Goal: Check status: Check status

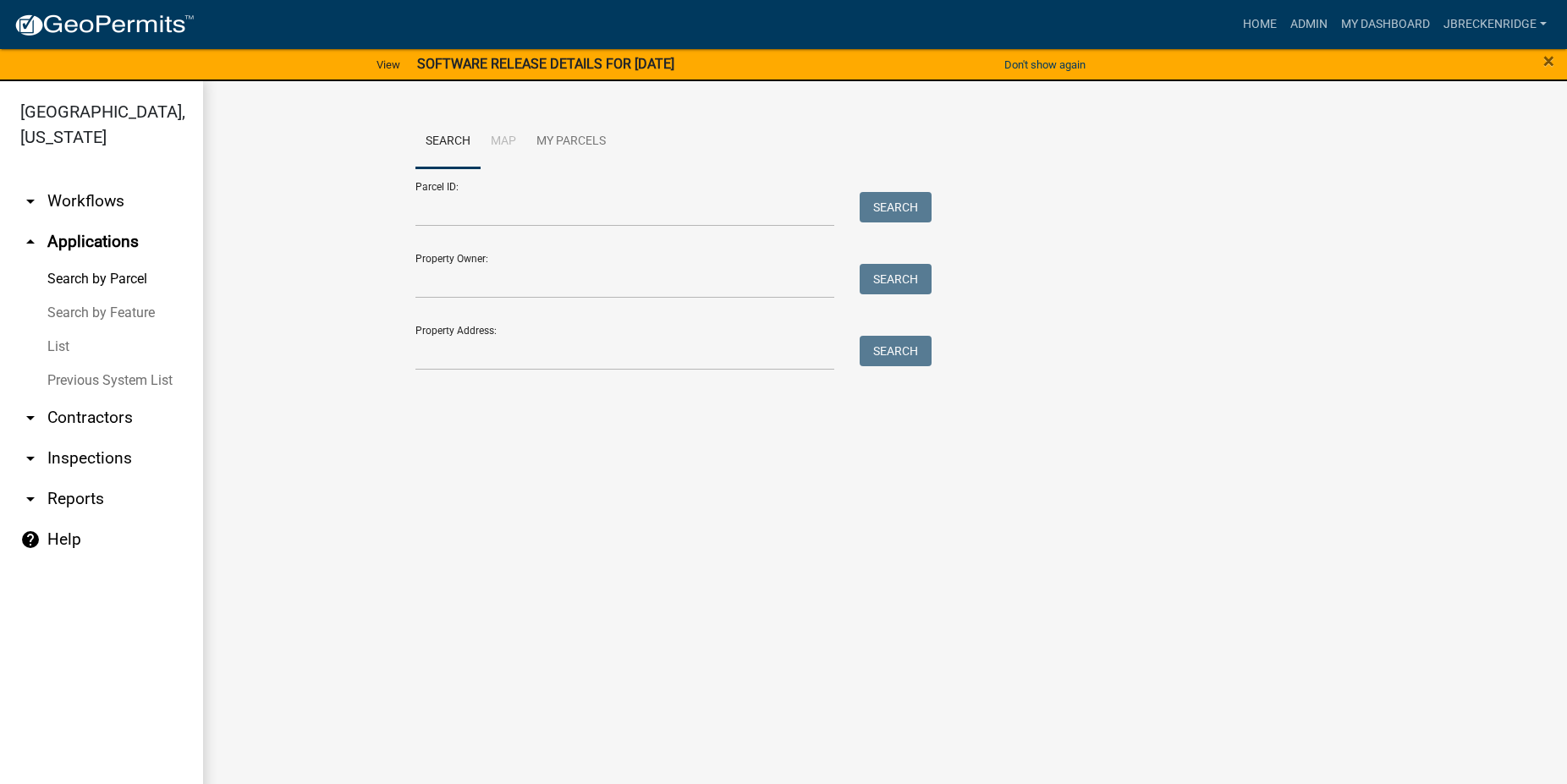
scroll to position [20, 0]
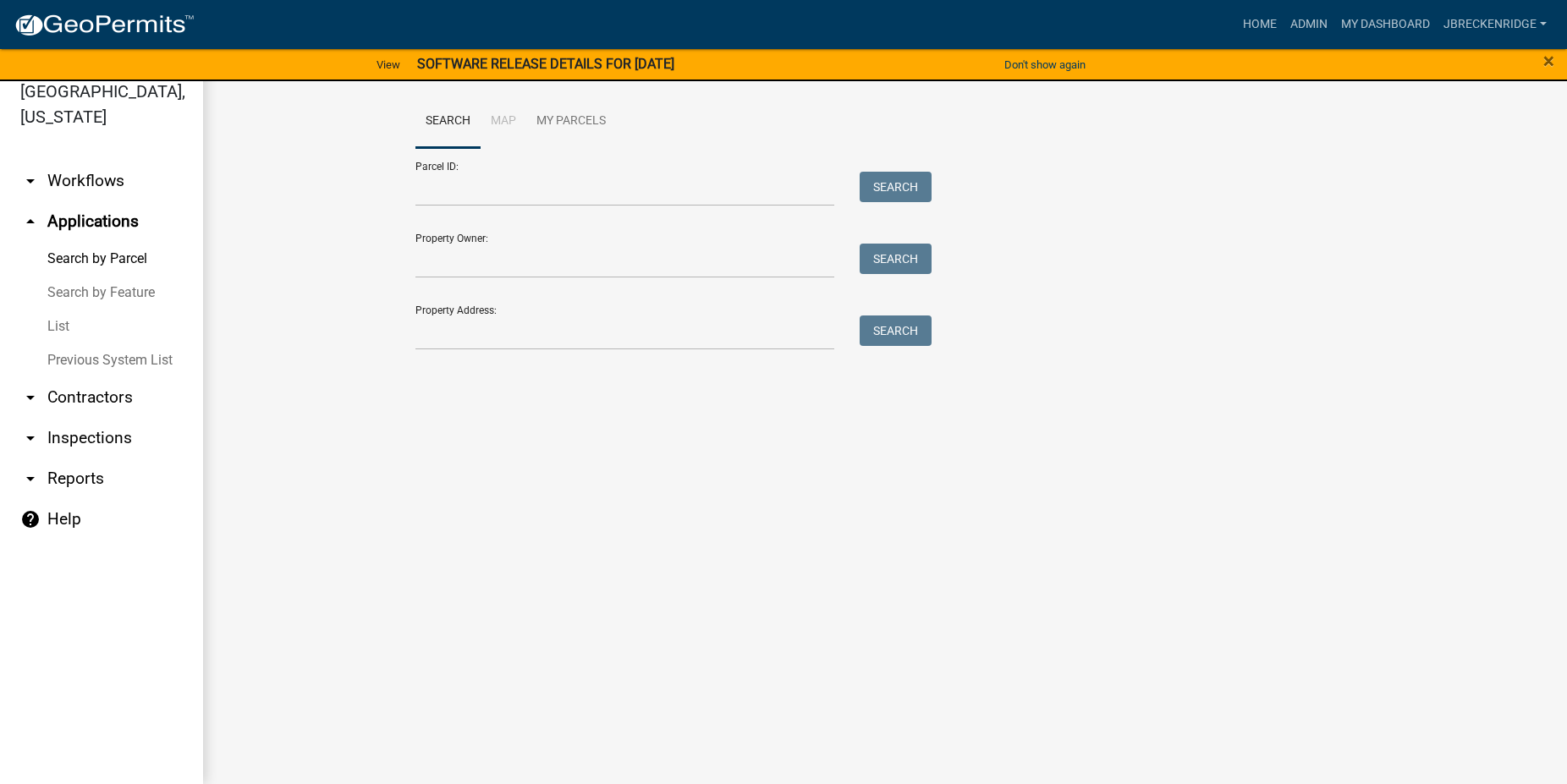
click at [93, 254] on link "Search by Parcel" at bounding box center [102, 259] width 204 height 34
click at [481, 192] on input "Parcel ID:" at bounding box center [624, 190] width 419 height 35
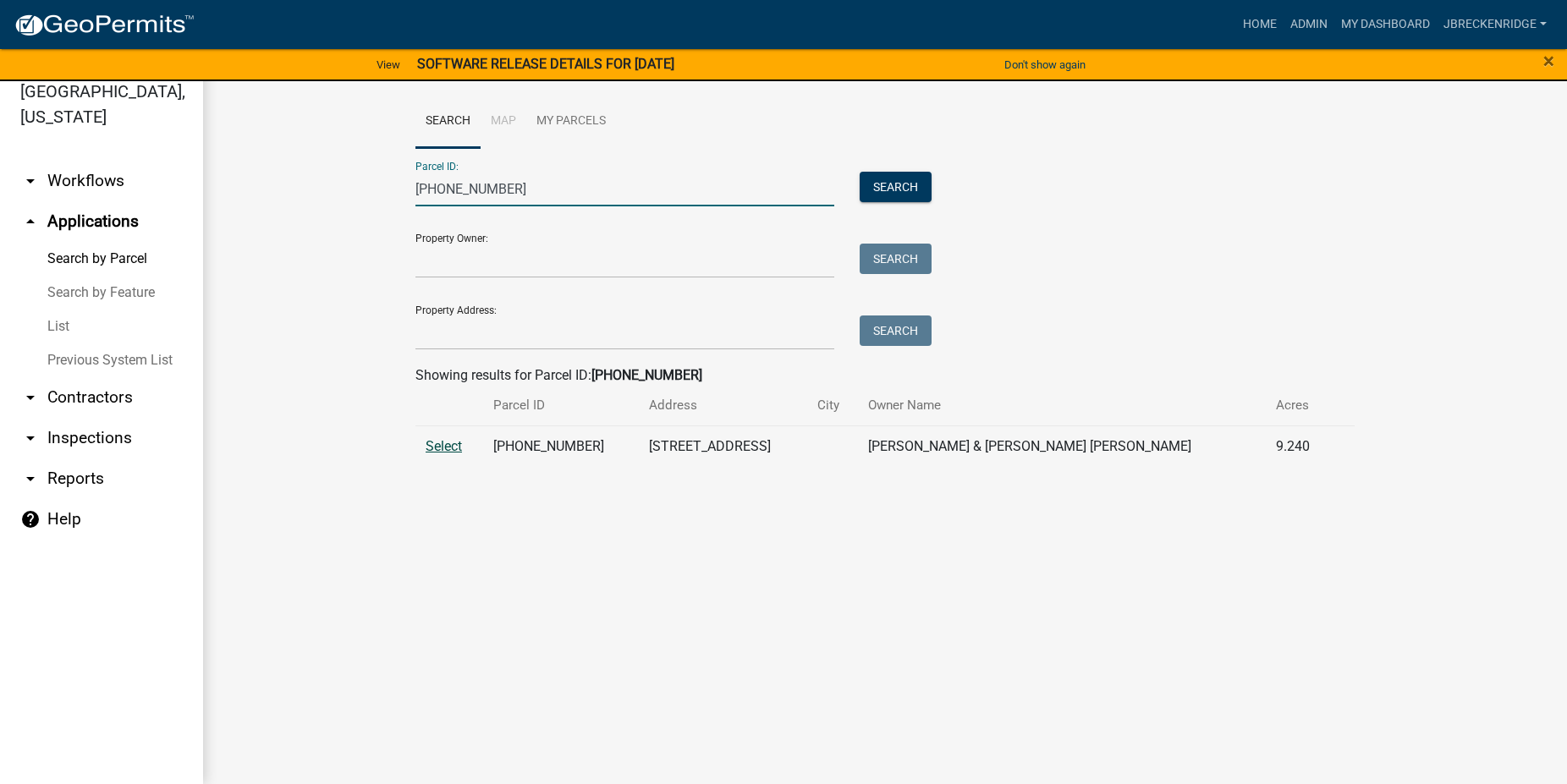
type input "[PHONE_NUMBER]"
click at [443, 442] on span "Select" at bounding box center [443, 446] width 36 height 16
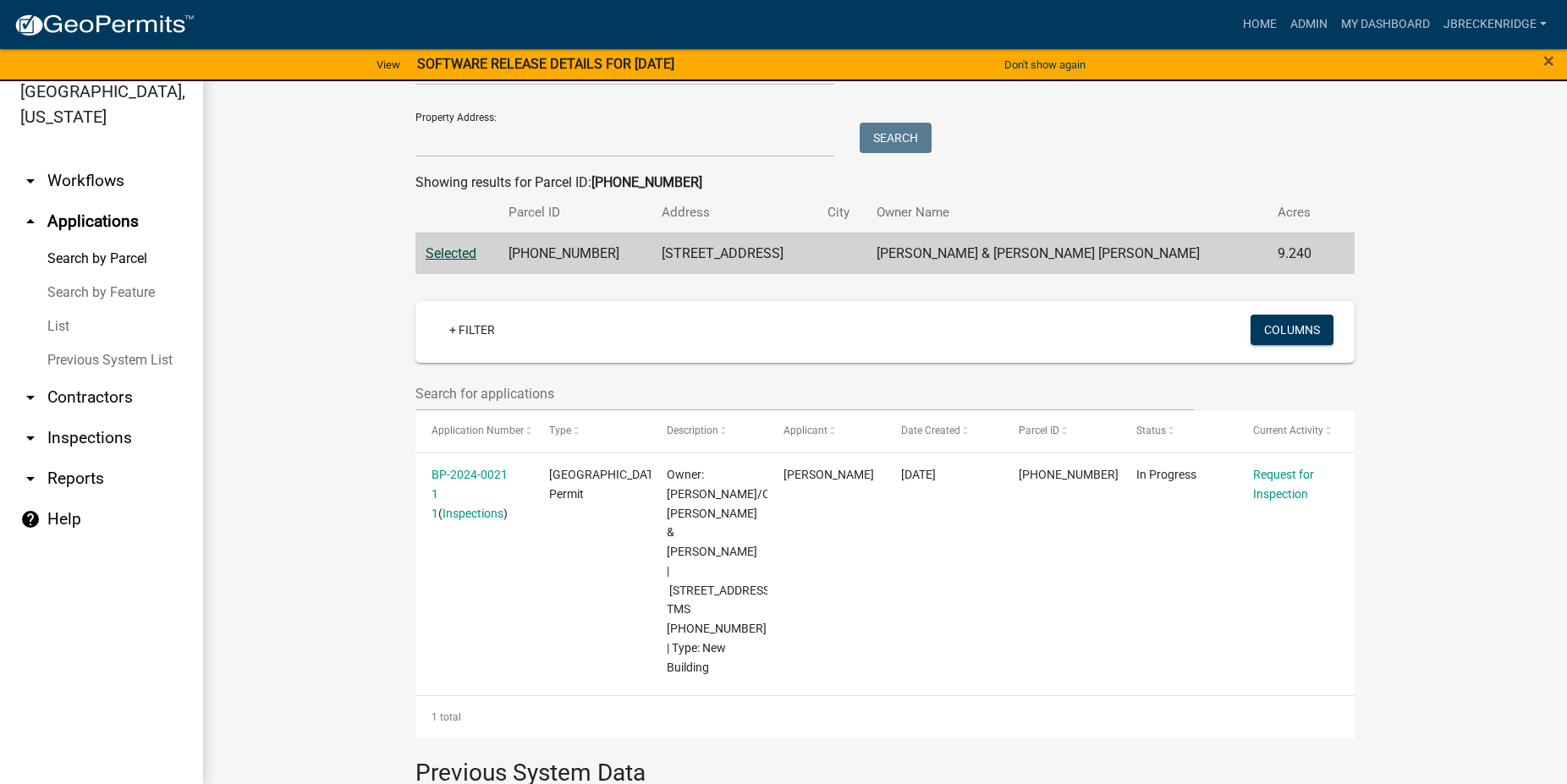
scroll to position [483, 0]
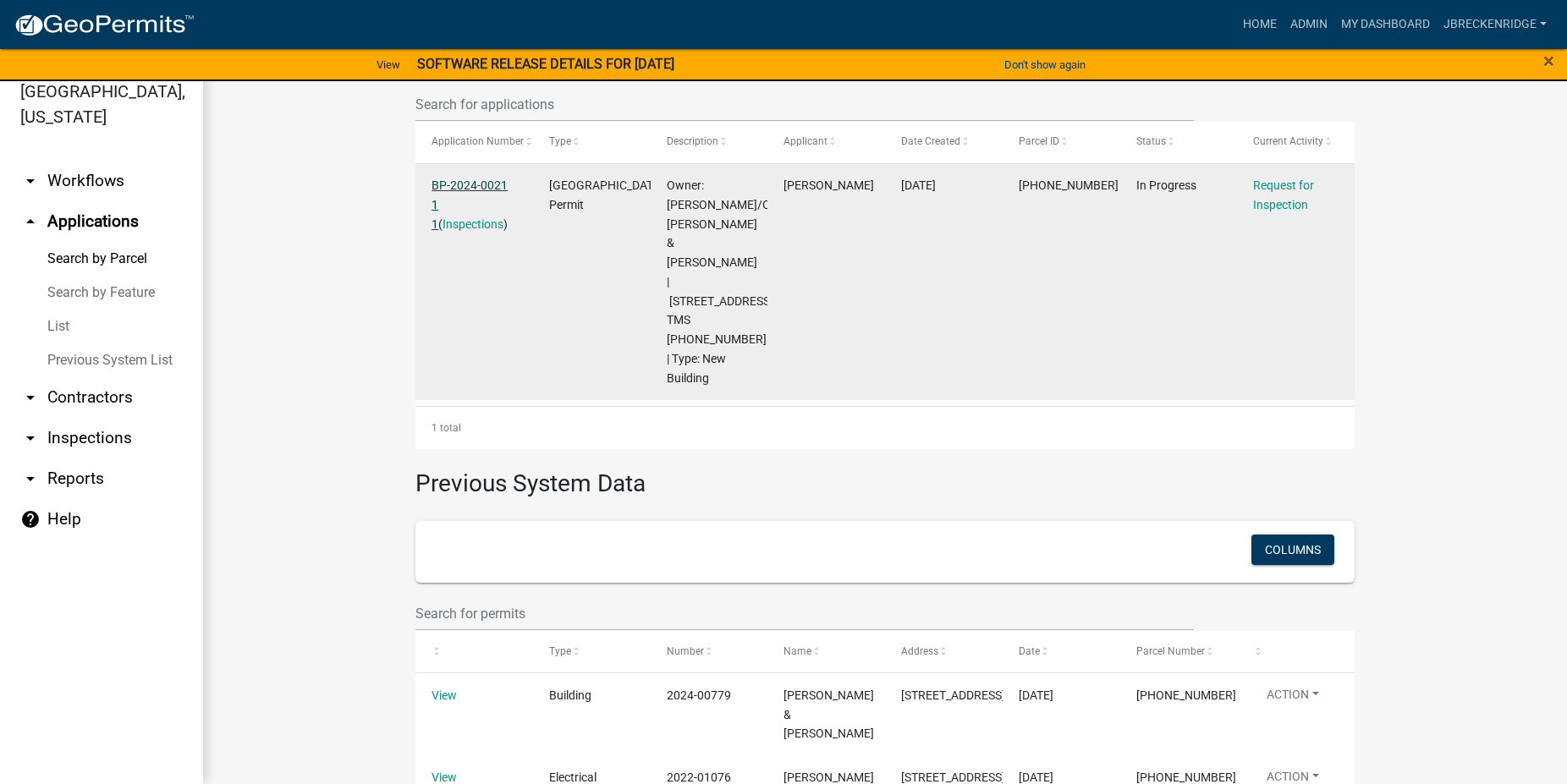
click at [463, 181] on link "BP-2024-0021 1 1" at bounding box center [470, 204] width 76 height 53
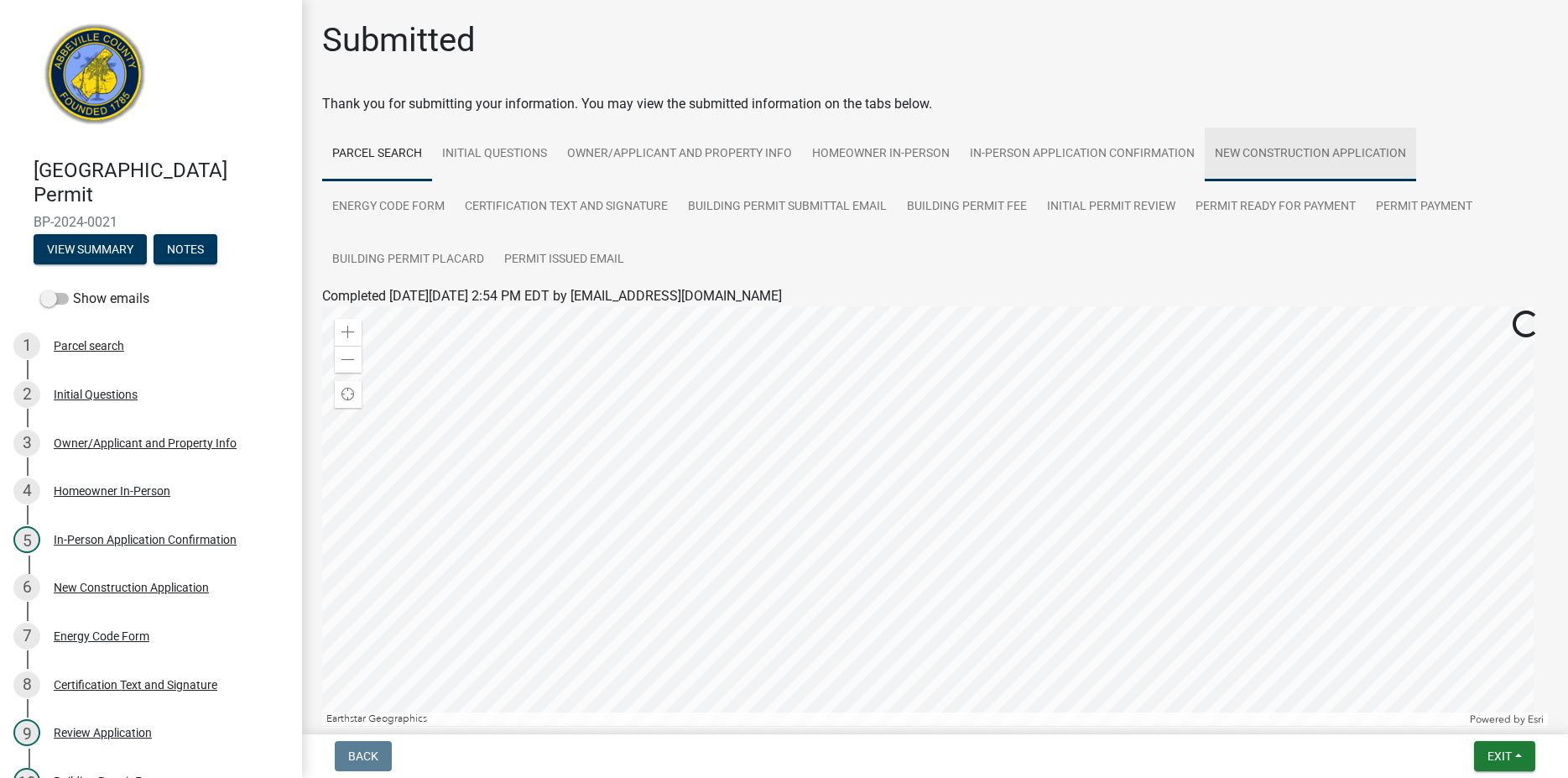
click at [1263, 148] on link "New Construction Application" at bounding box center [1310, 154] width 212 height 54
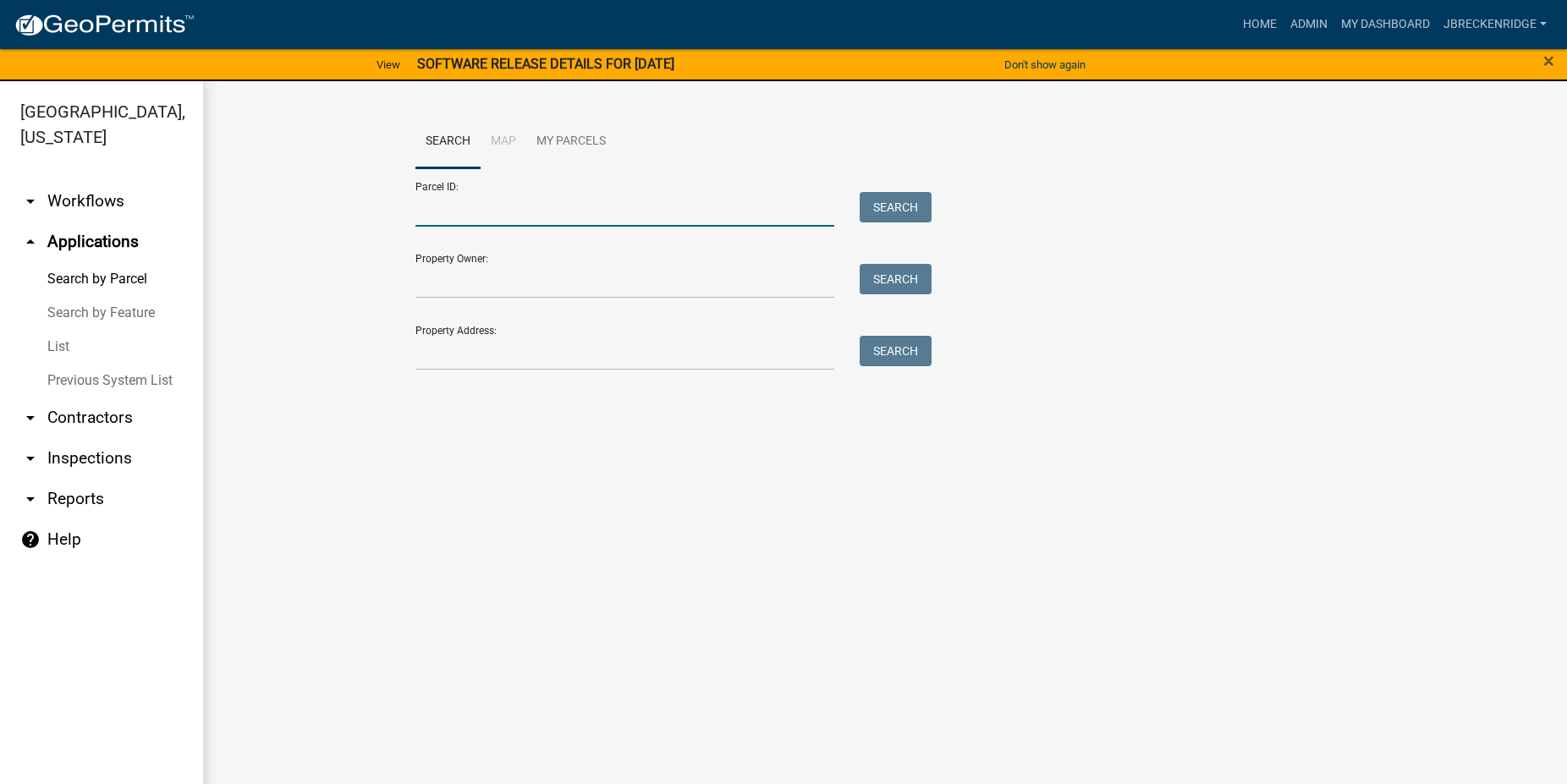
click at [463, 225] on input "Parcel ID:" at bounding box center [624, 210] width 419 height 35
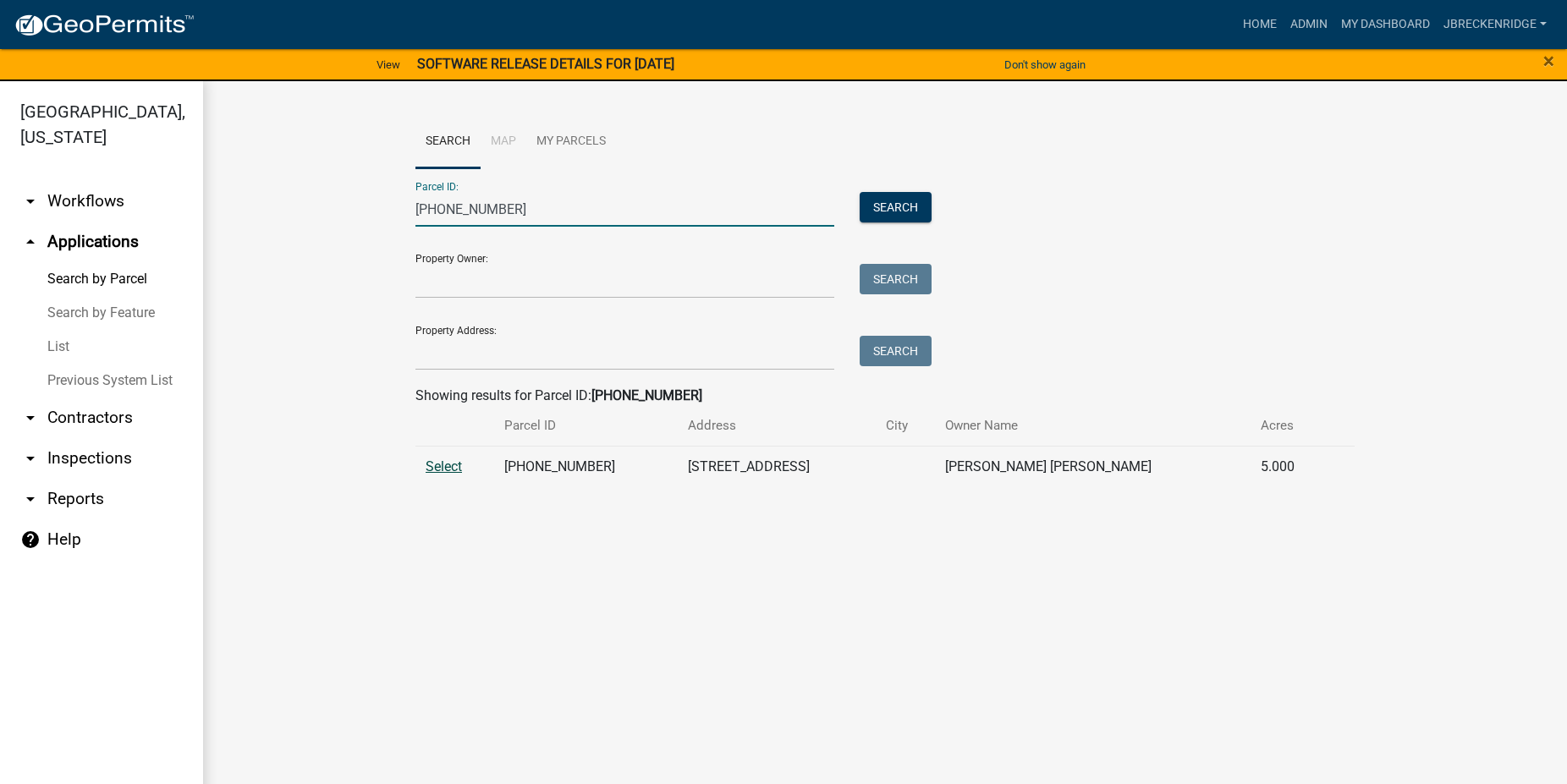
click at [451, 472] on span "Select" at bounding box center [443, 466] width 36 height 16
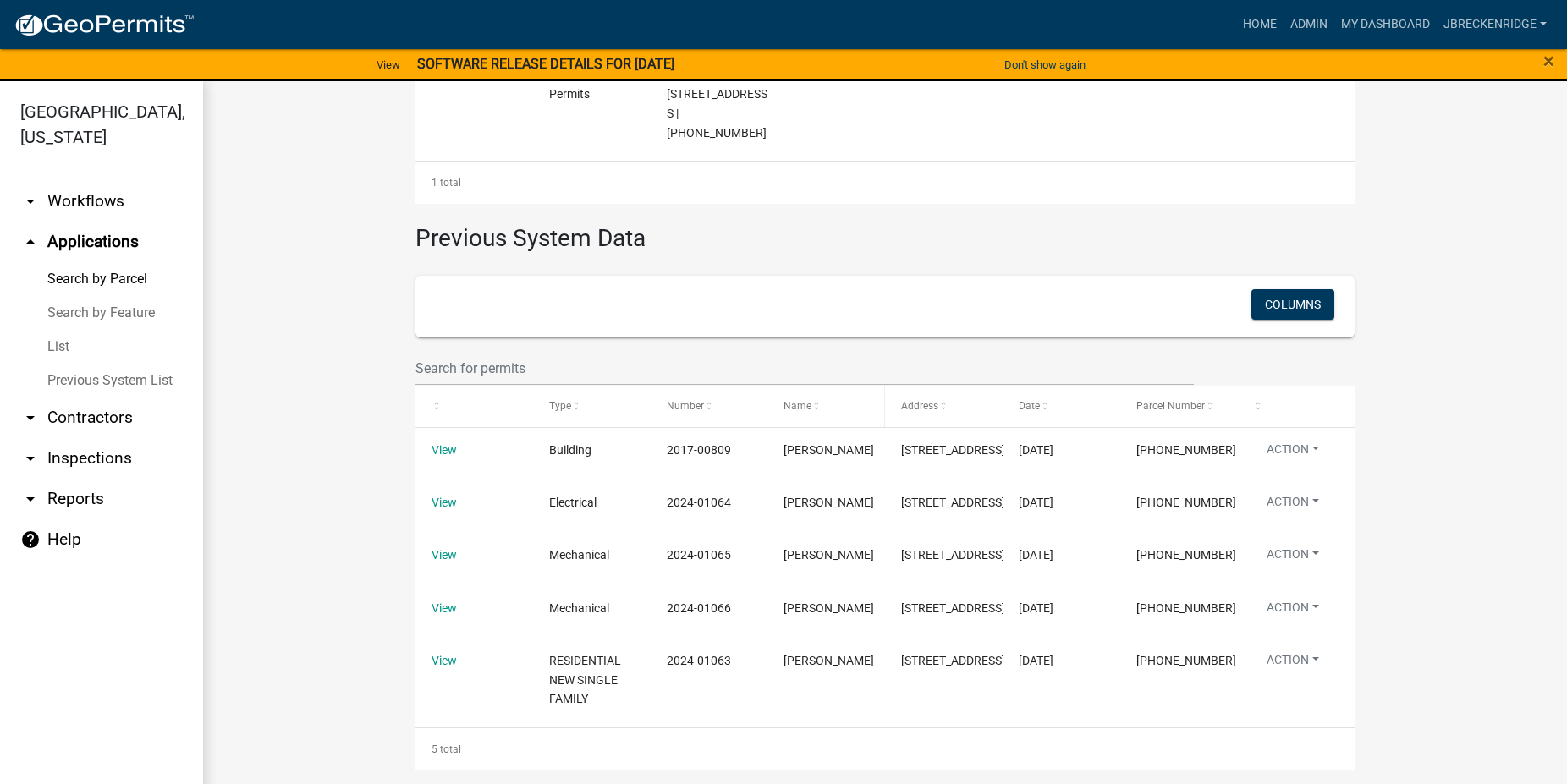
scroll to position [20, 0]
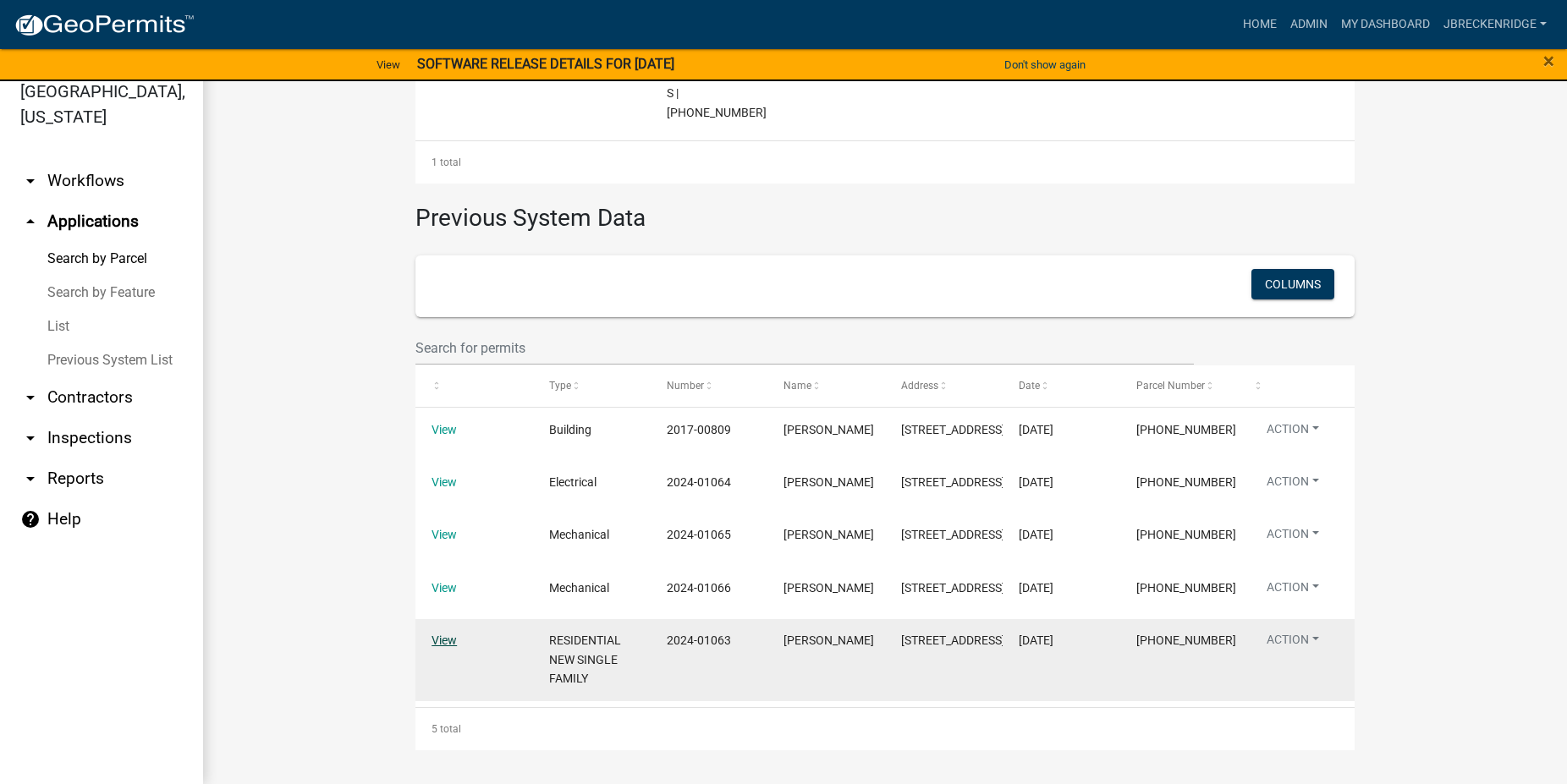
click at [441, 638] on link "View" at bounding box center [444, 640] width 25 height 14
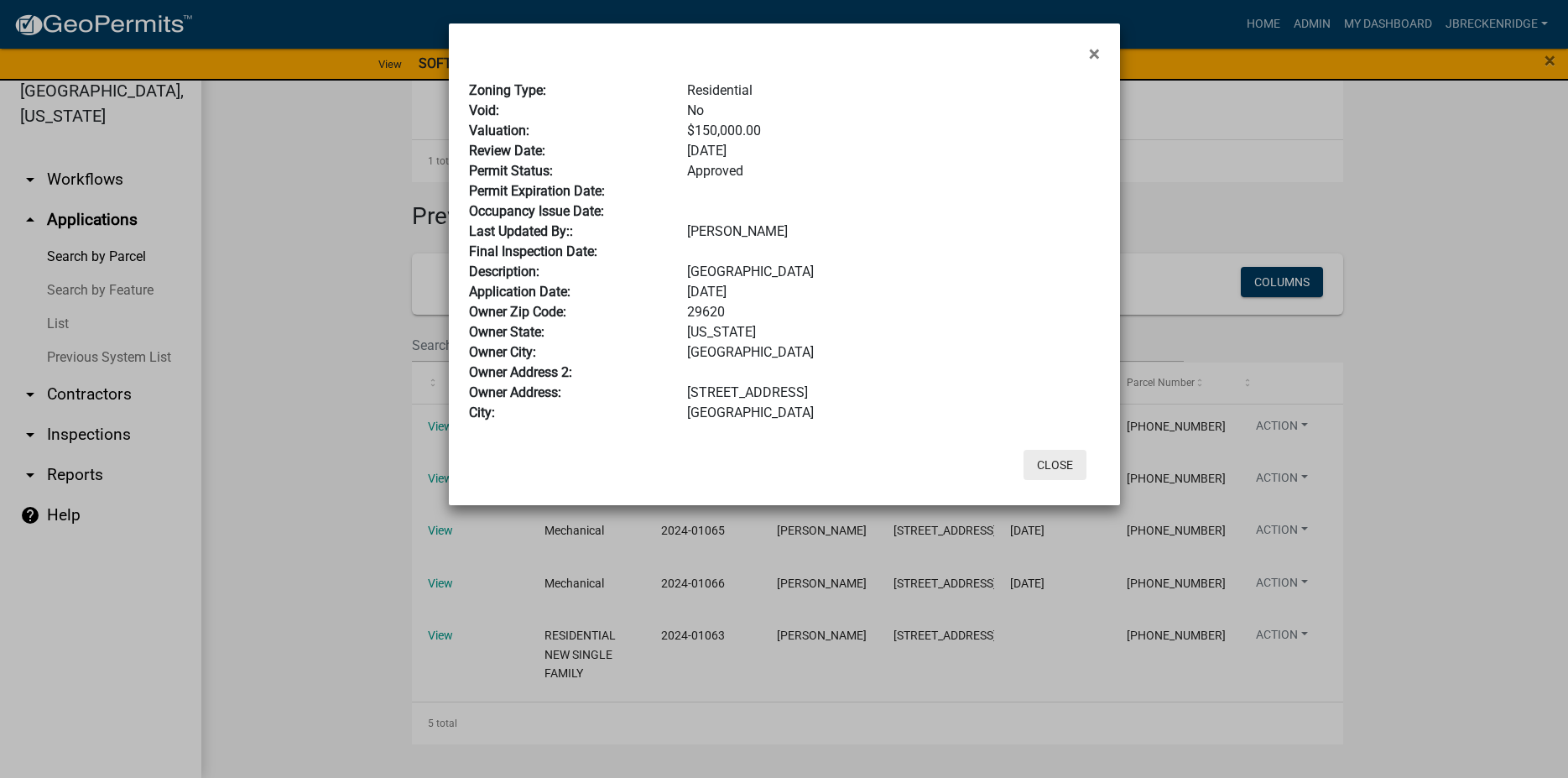
click at [1052, 463] on button "Close" at bounding box center [1055, 464] width 63 height 30
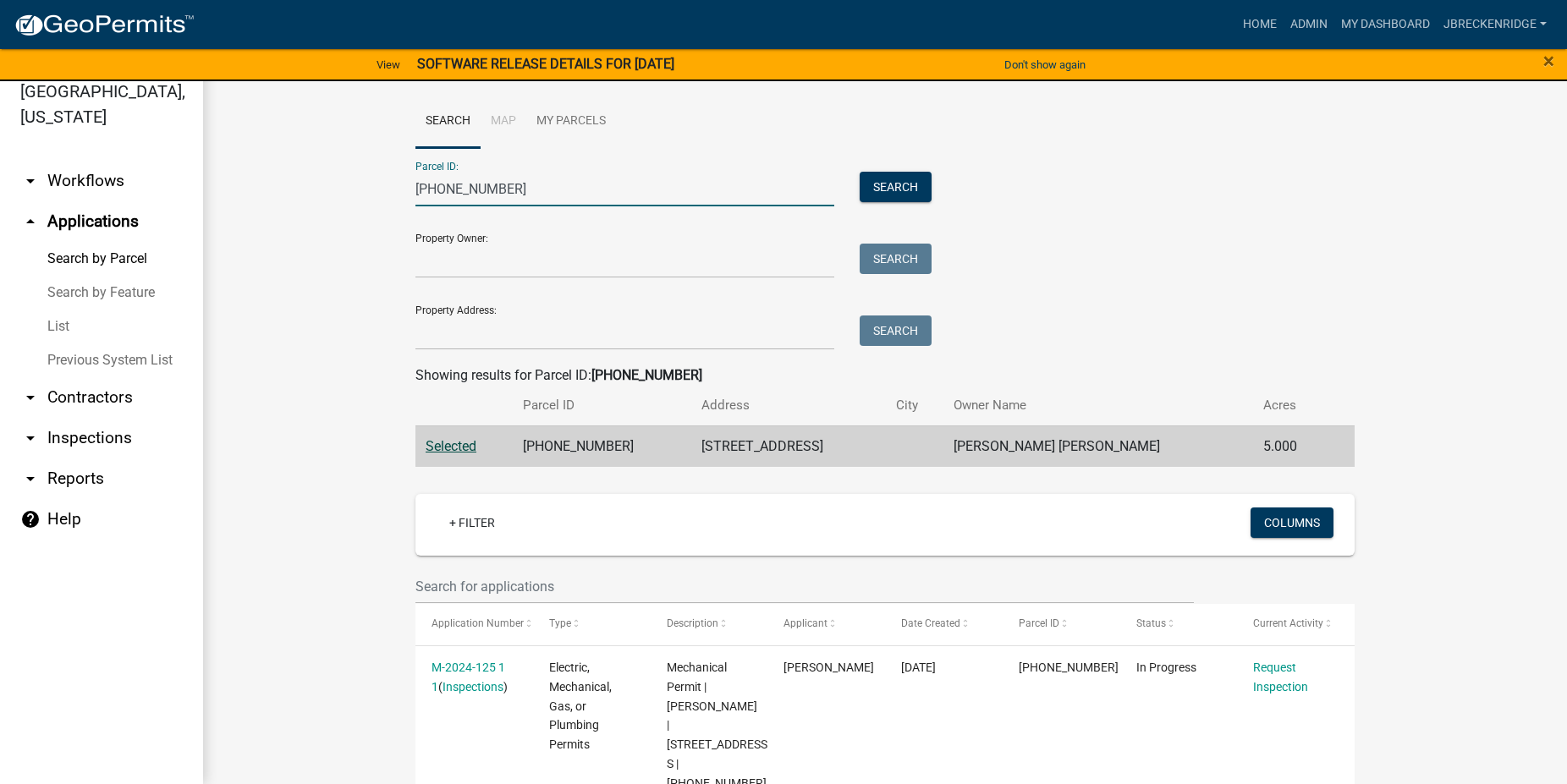
drag, startPoint x: 569, startPoint y: 202, endPoint x: 386, endPoint y: 186, distance: 183.7
click at [415, 186] on input "[PHONE_NUMBER]" at bounding box center [624, 190] width 419 height 35
drag, startPoint x: 506, startPoint y: 194, endPoint x: 388, endPoint y: 188, distance: 118.2
click at [415, 188] on input "[PHONE_NUMBER]" at bounding box center [624, 190] width 419 height 35
click at [493, 181] on input "064-" at bounding box center [624, 190] width 419 height 35
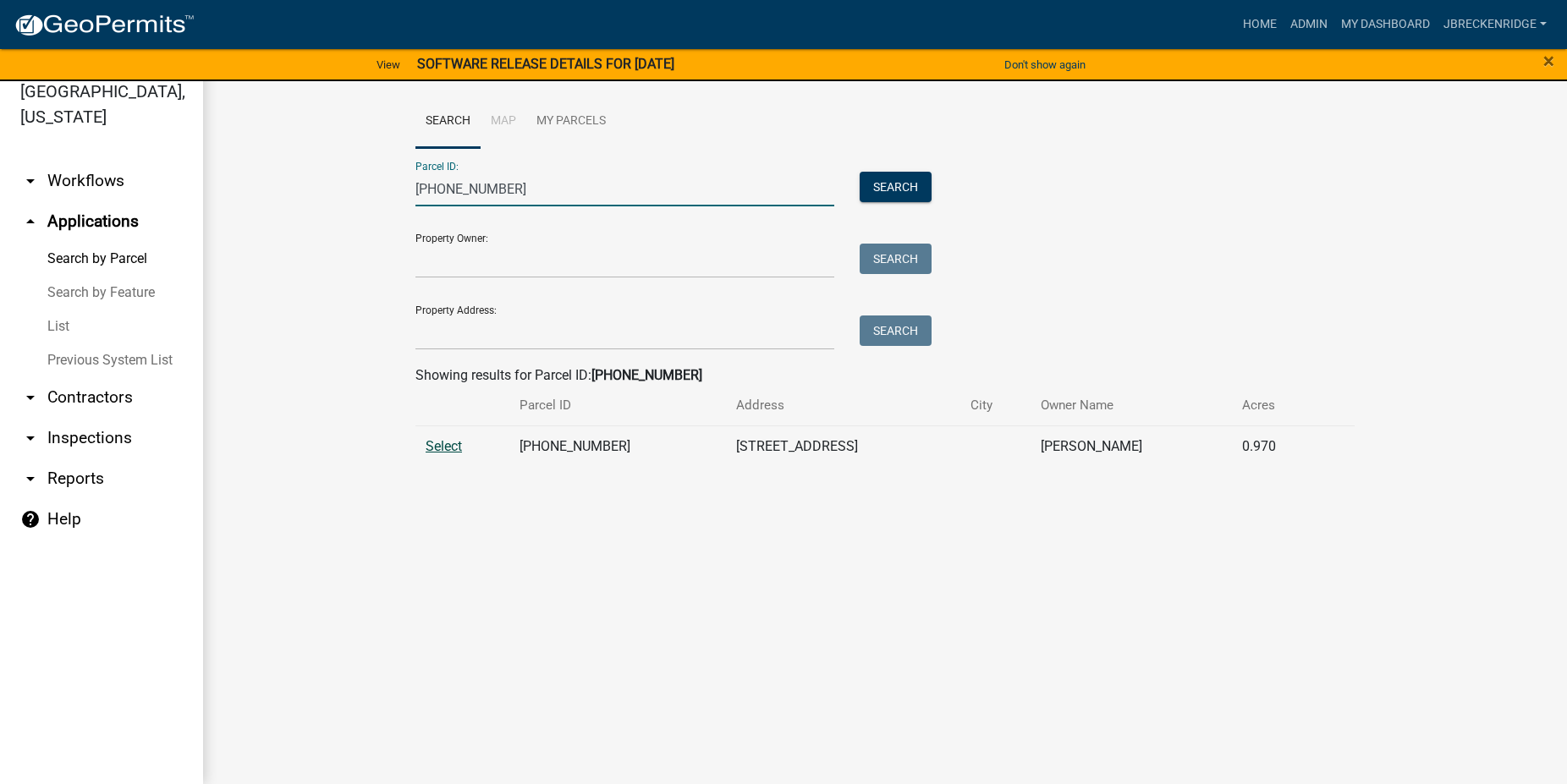
type input "[PHONE_NUMBER]"
click at [444, 450] on span "Select" at bounding box center [443, 446] width 36 height 16
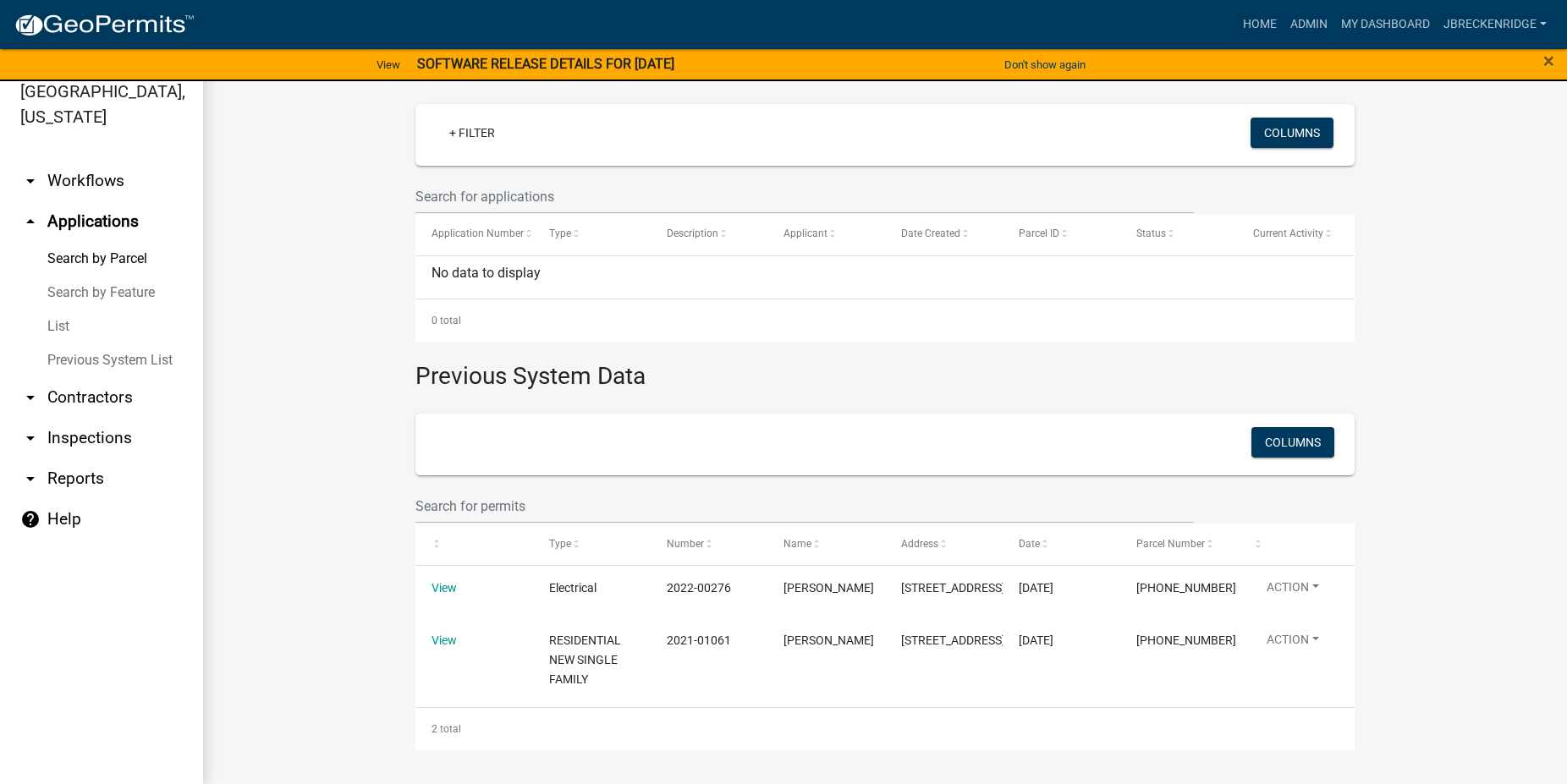
scroll to position [399, 0]
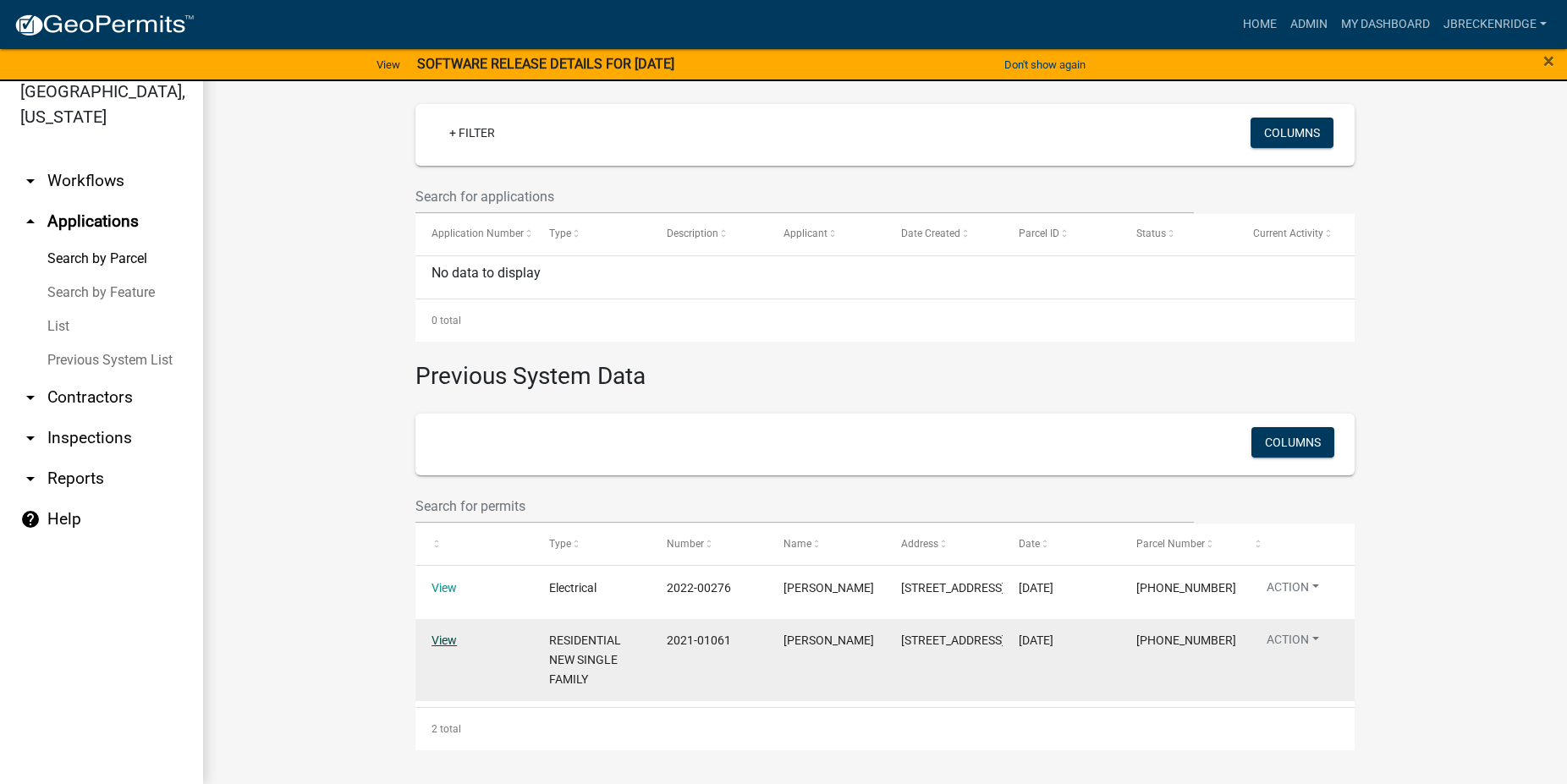
click at [432, 645] on link "View" at bounding box center [444, 640] width 25 height 14
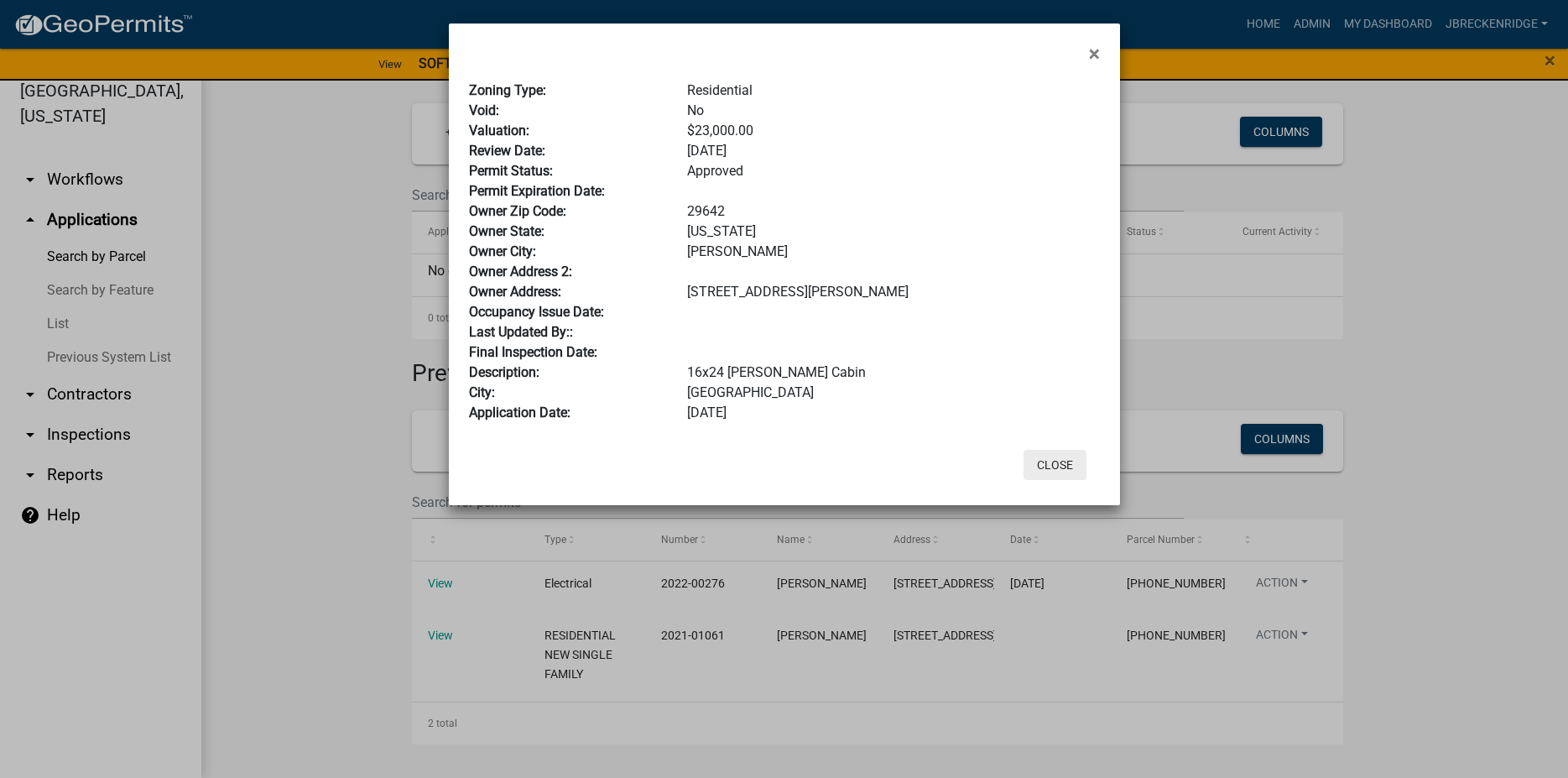
click at [1060, 464] on button "Close" at bounding box center [1055, 464] width 63 height 30
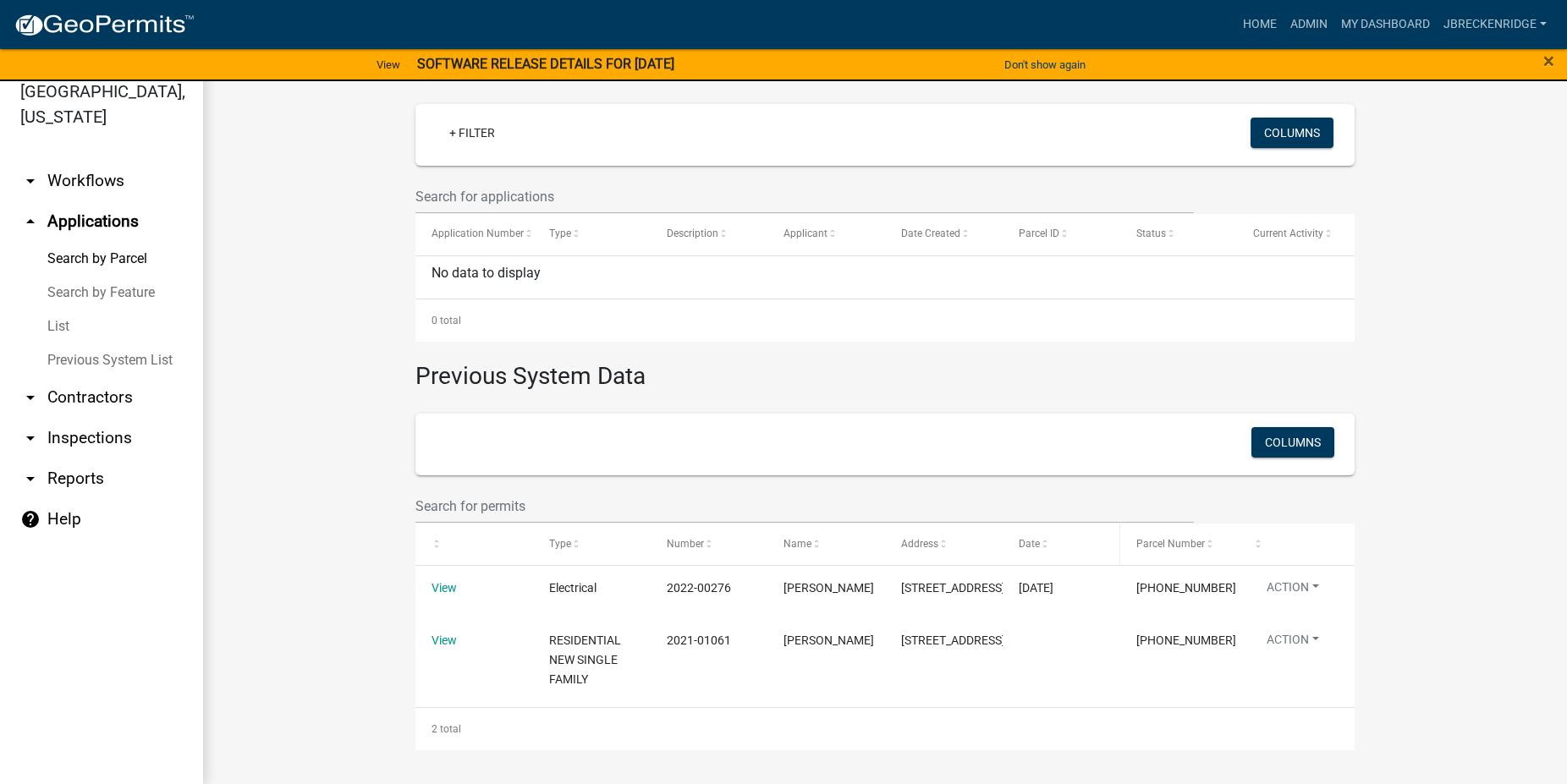
click at [1077, 541] on div "Date" at bounding box center [1061, 545] width 84 height 17
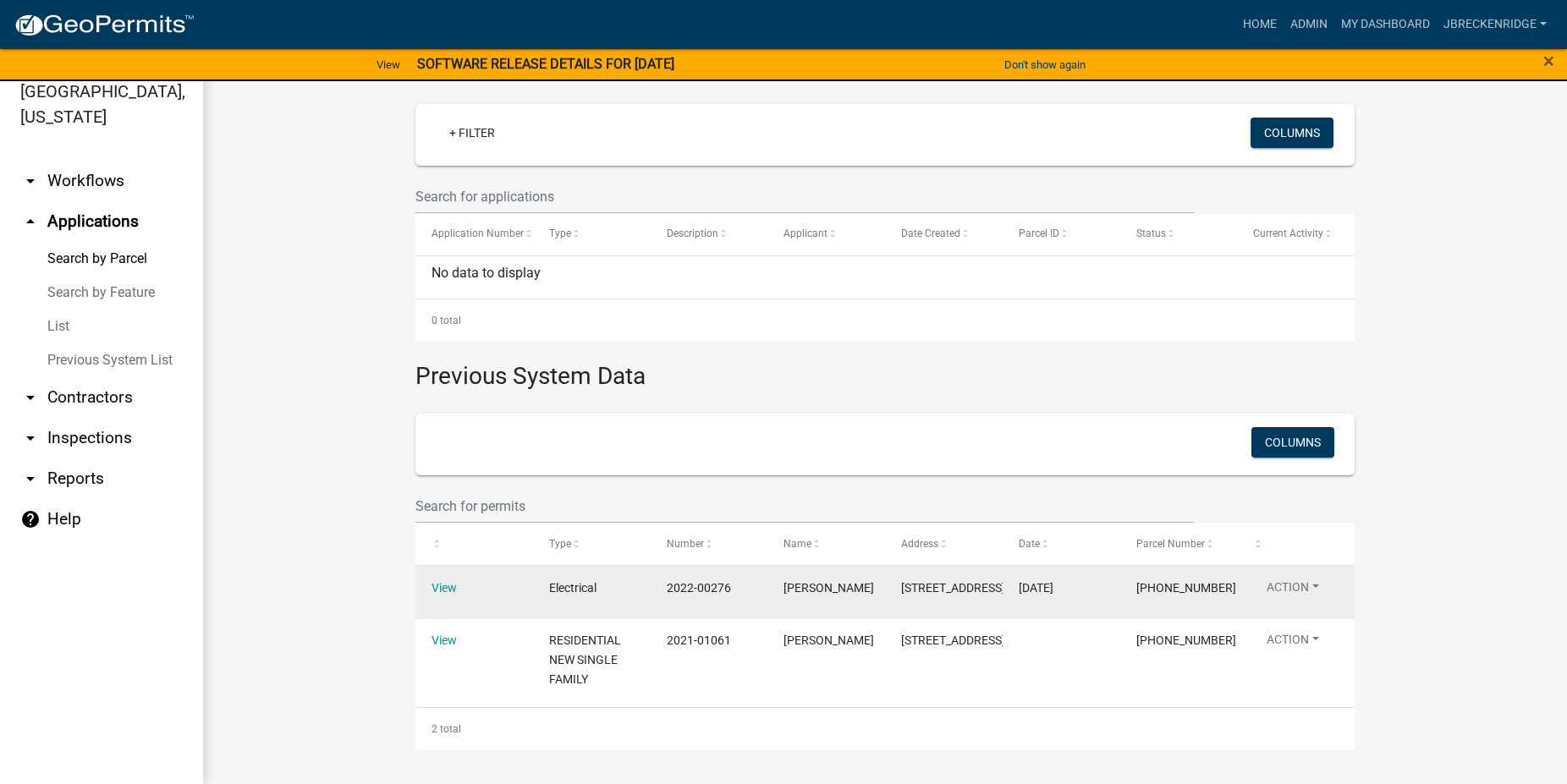
drag, startPoint x: 1068, startPoint y: 579, endPoint x: 993, endPoint y: 572, distance: 75.3
click at [1003, 572] on datatable-body-cell "[DATE]" at bounding box center [1061, 592] width 117 height 53
click at [969, 598] on div "[STREET_ADDRESS]" at bounding box center [943, 588] width 84 height 19
